Goal: Task Accomplishment & Management: Complete application form

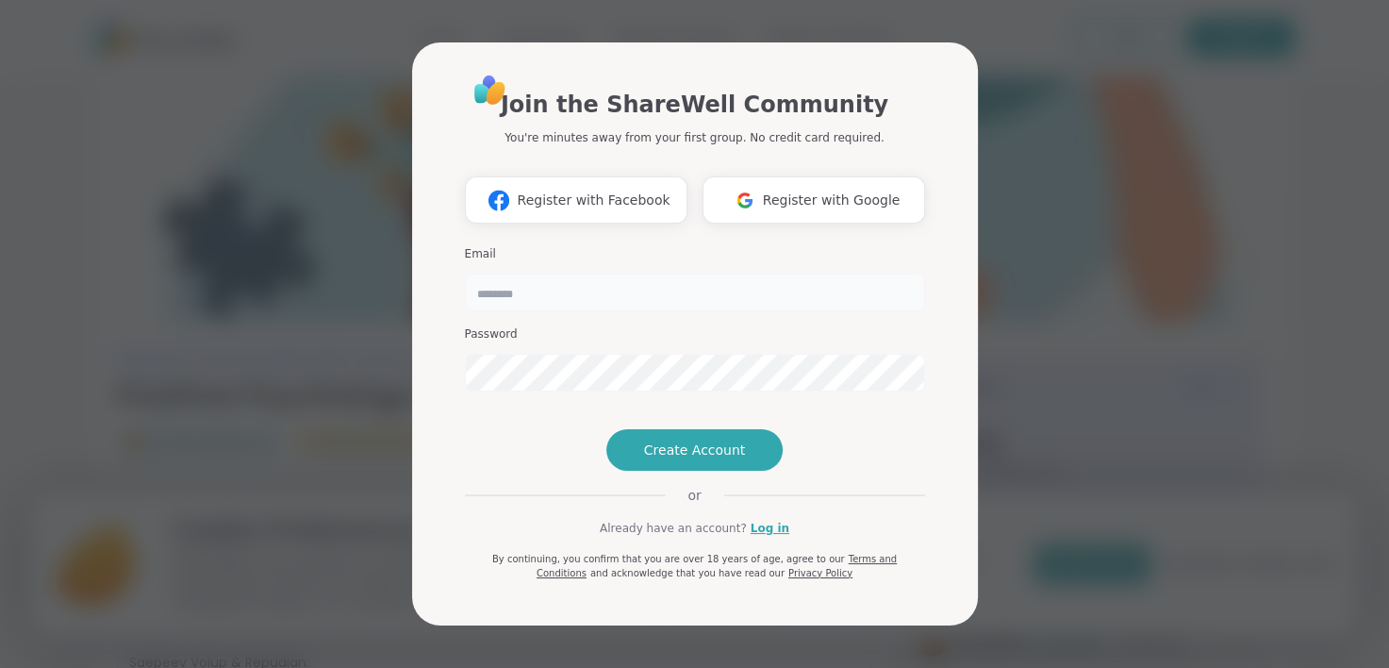
click at [609, 273] on input "email" at bounding box center [695, 292] width 460 height 38
type input "**********"
click at [692, 459] on span "Create Account" at bounding box center [695, 449] width 102 height 19
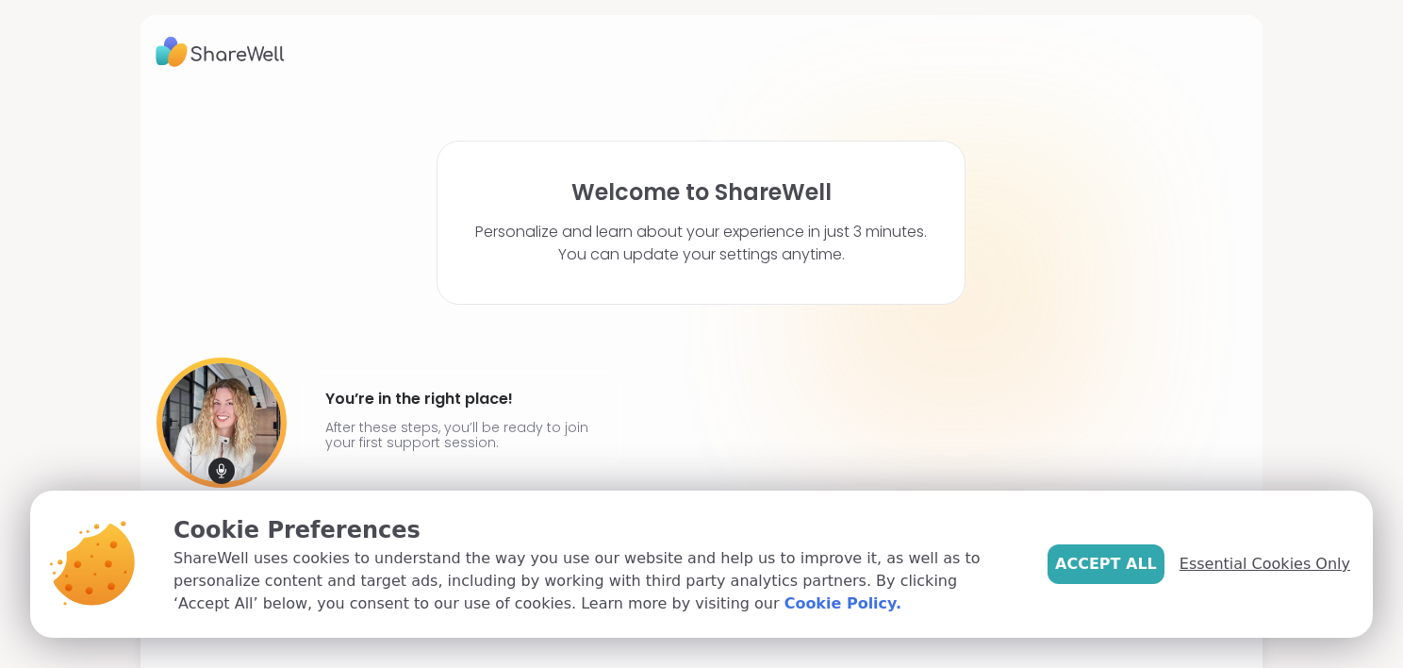
click at [1269, 558] on span "Essential Cookies Only" at bounding box center [1265, 564] width 171 height 23
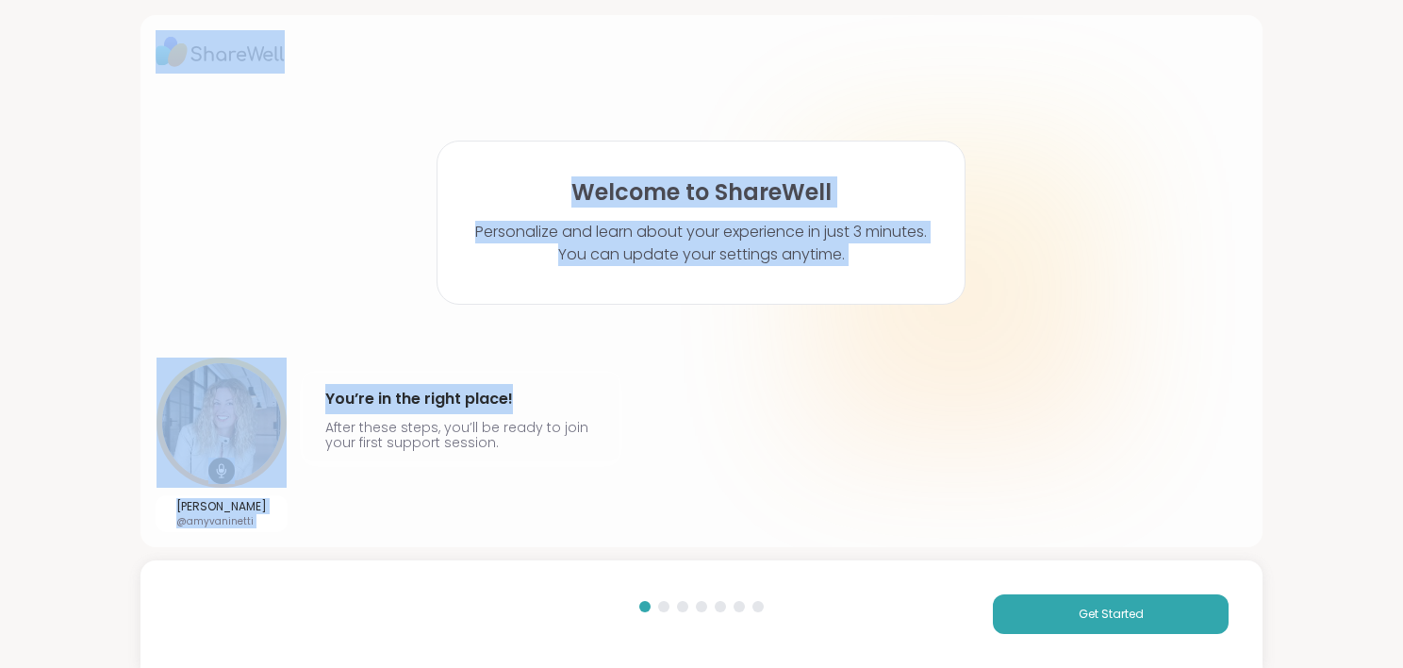
click at [1388, 78] on html "Welcome to ShareWell Personalize and learn about your experience in just 3 minu…" at bounding box center [701, 334] width 1403 height 668
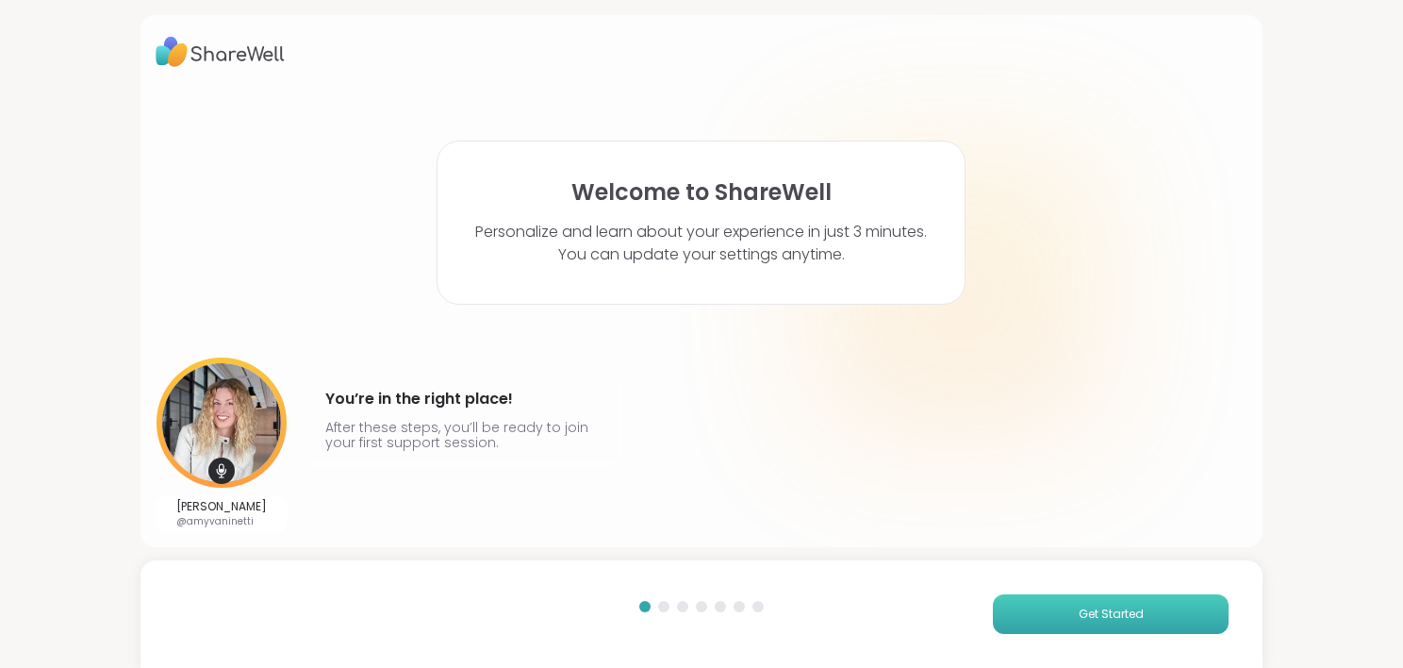
click at [1129, 619] on span "Get Started" at bounding box center [1111, 613] width 65 height 17
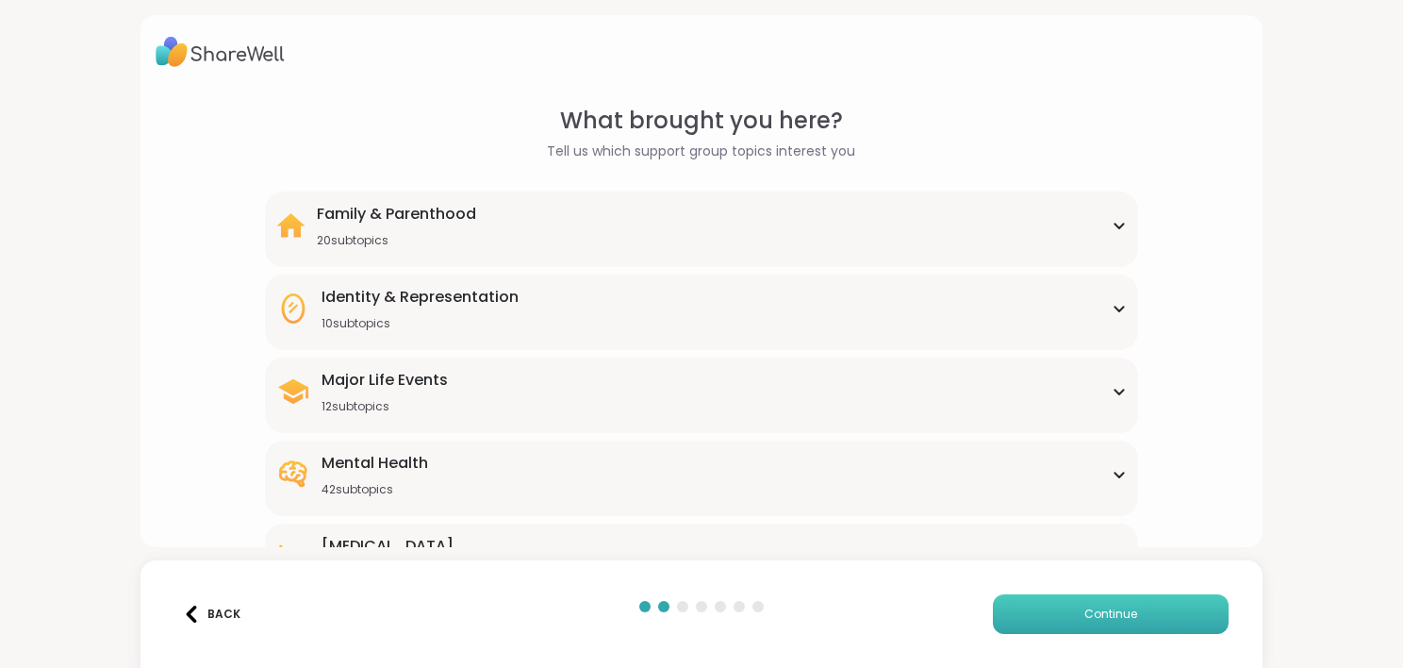
click at [1129, 619] on button "Continue" at bounding box center [1111, 614] width 236 height 40
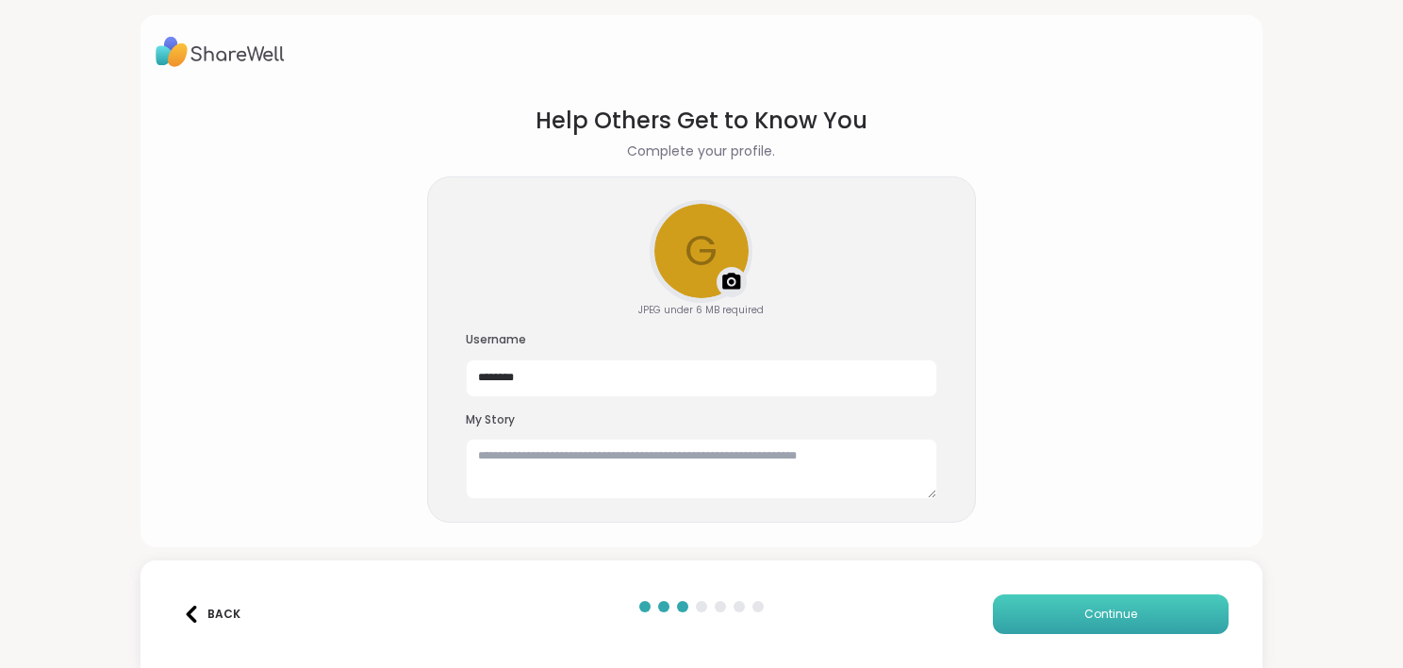
click at [1128, 619] on button "Continue" at bounding box center [1111, 614] width 236 height 40
